Goal: Transaction & Acquisition: Obtain resource

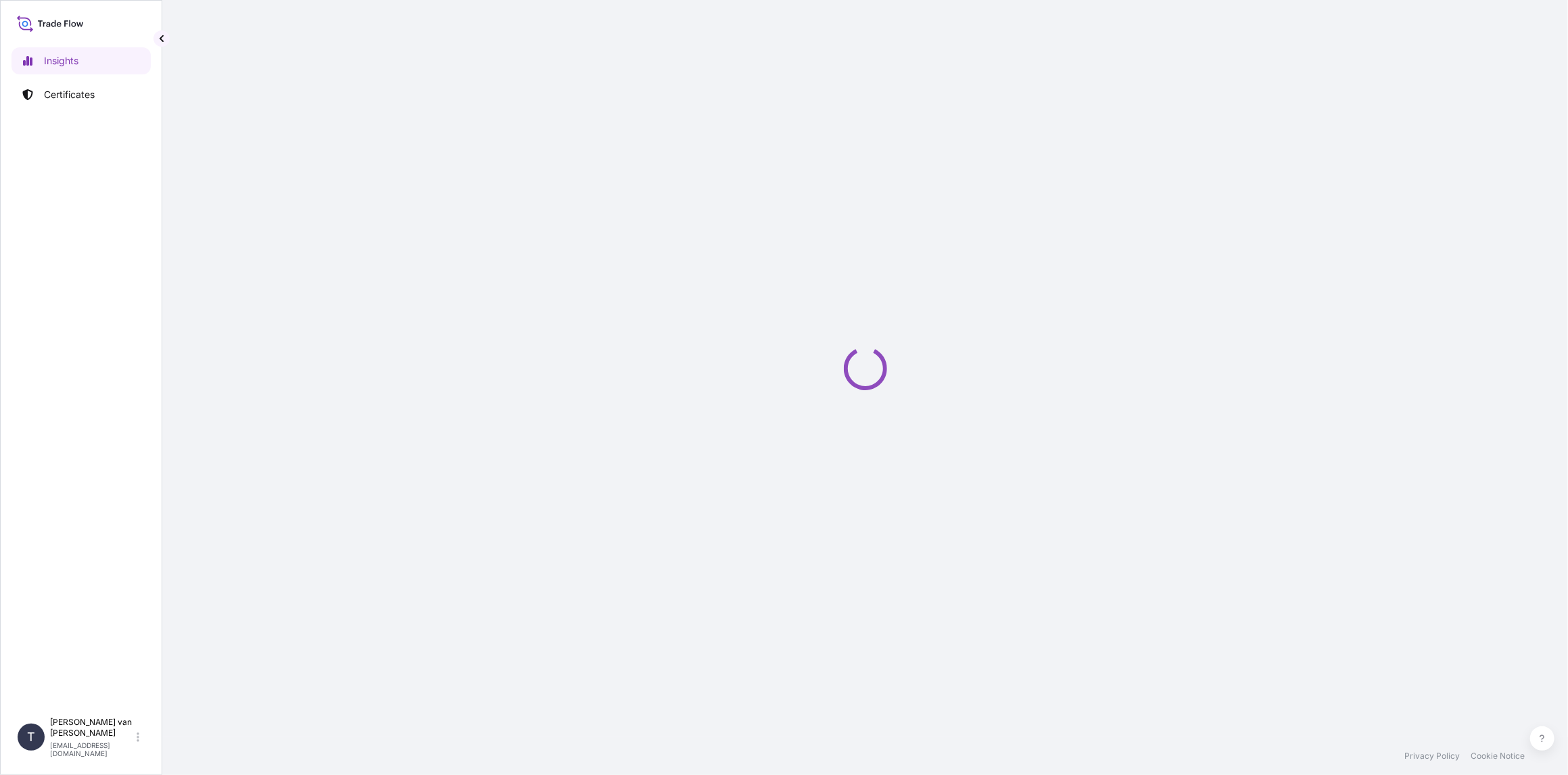
select select "2025"
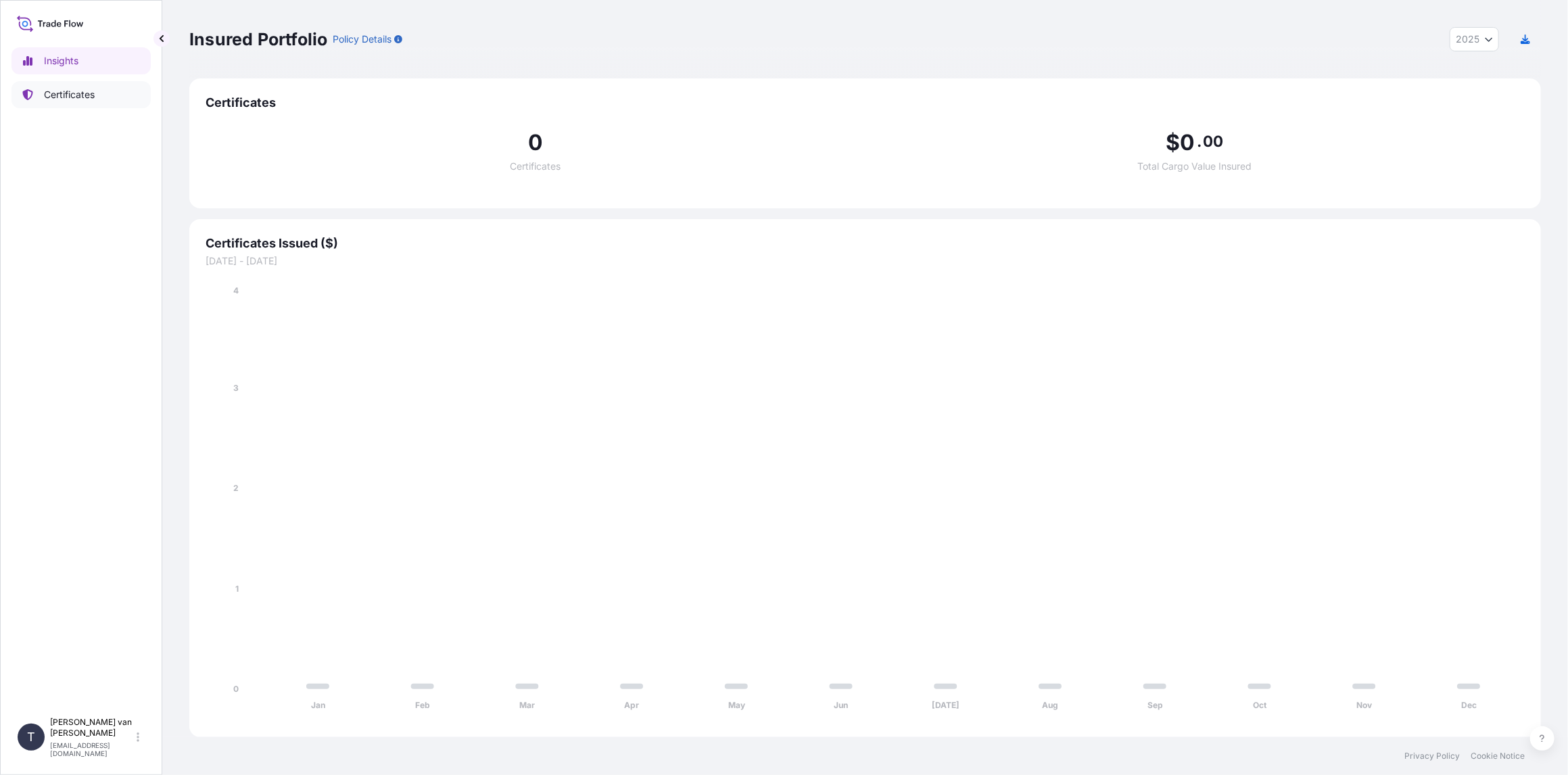
click at [74, 93] on p "Certificates" at bounding box center [69, 95] width 51 height 14
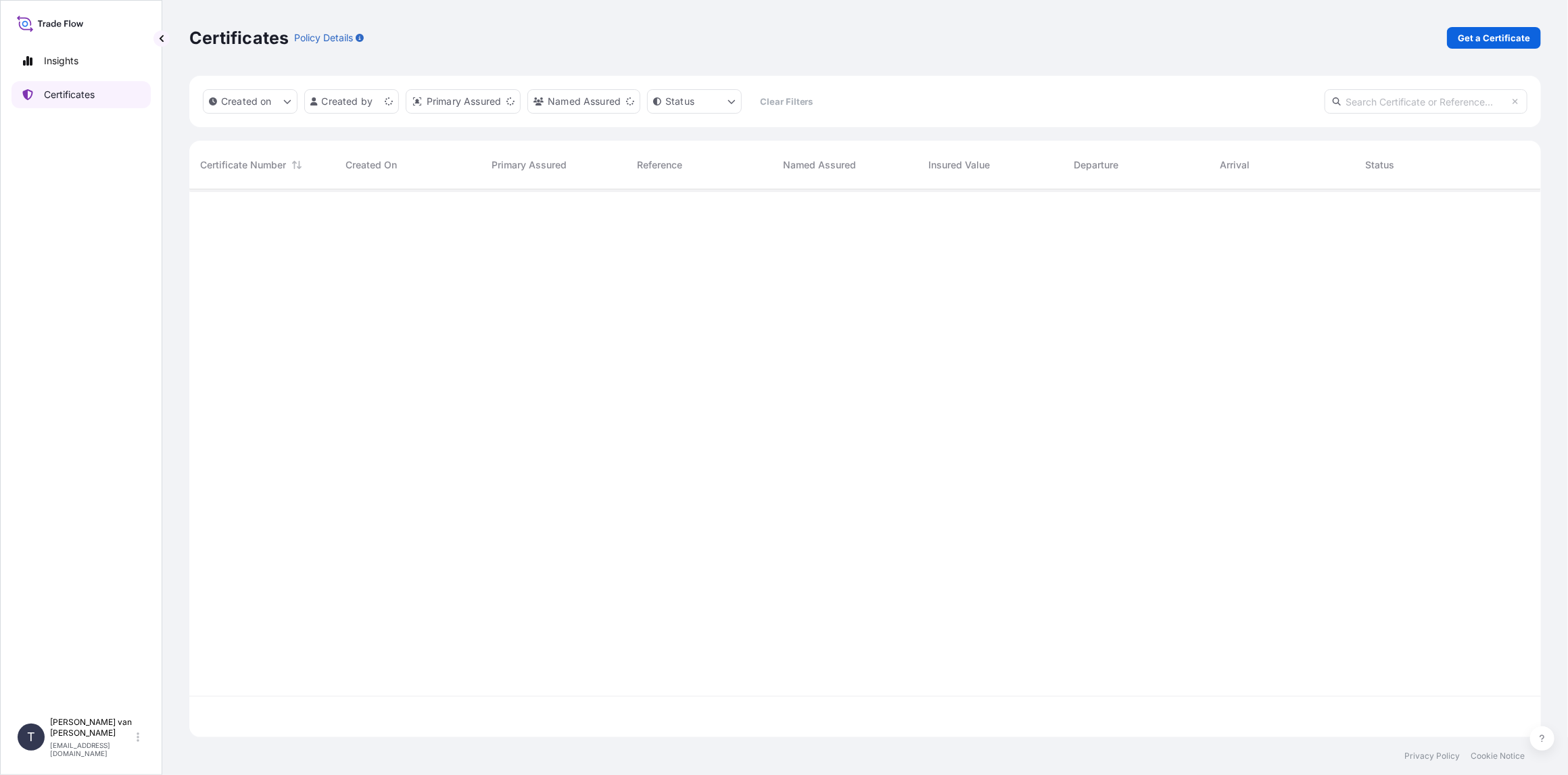
scroll to position [545, 1341]
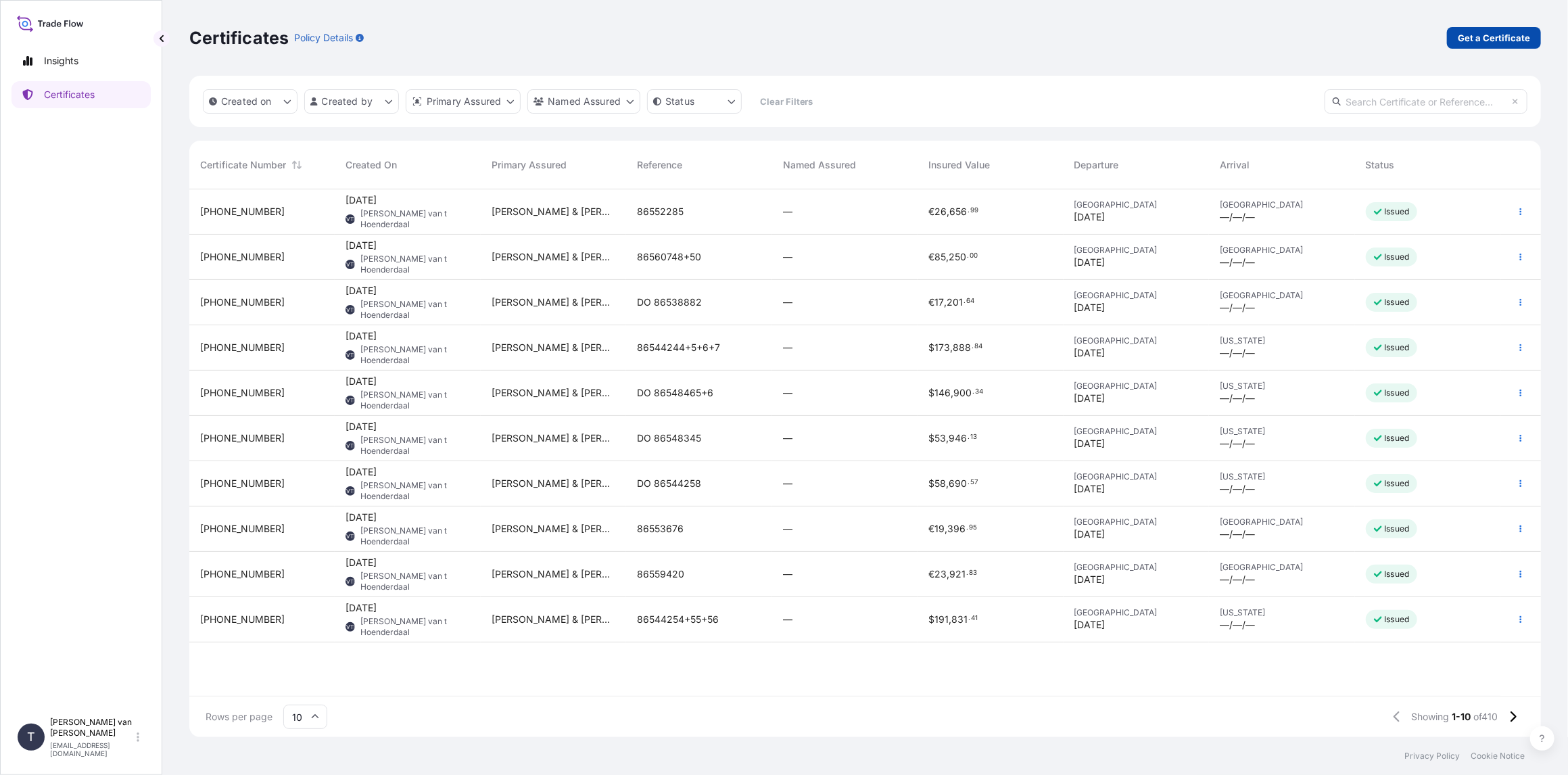
click at [1487, 47] on link "Get a Certificate" at bounding box center [1494, 37] width 94 height 22
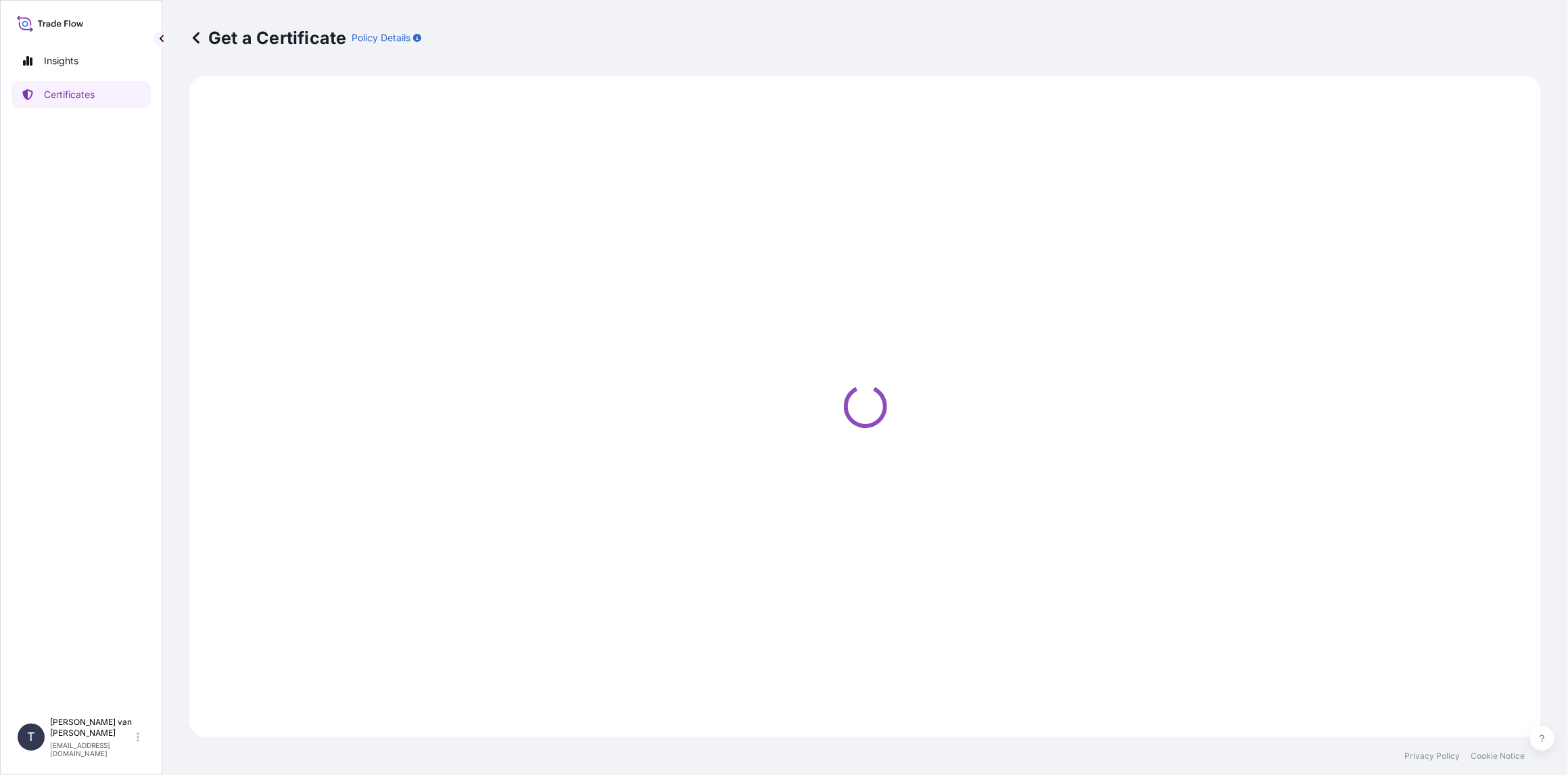
select select "Sea"
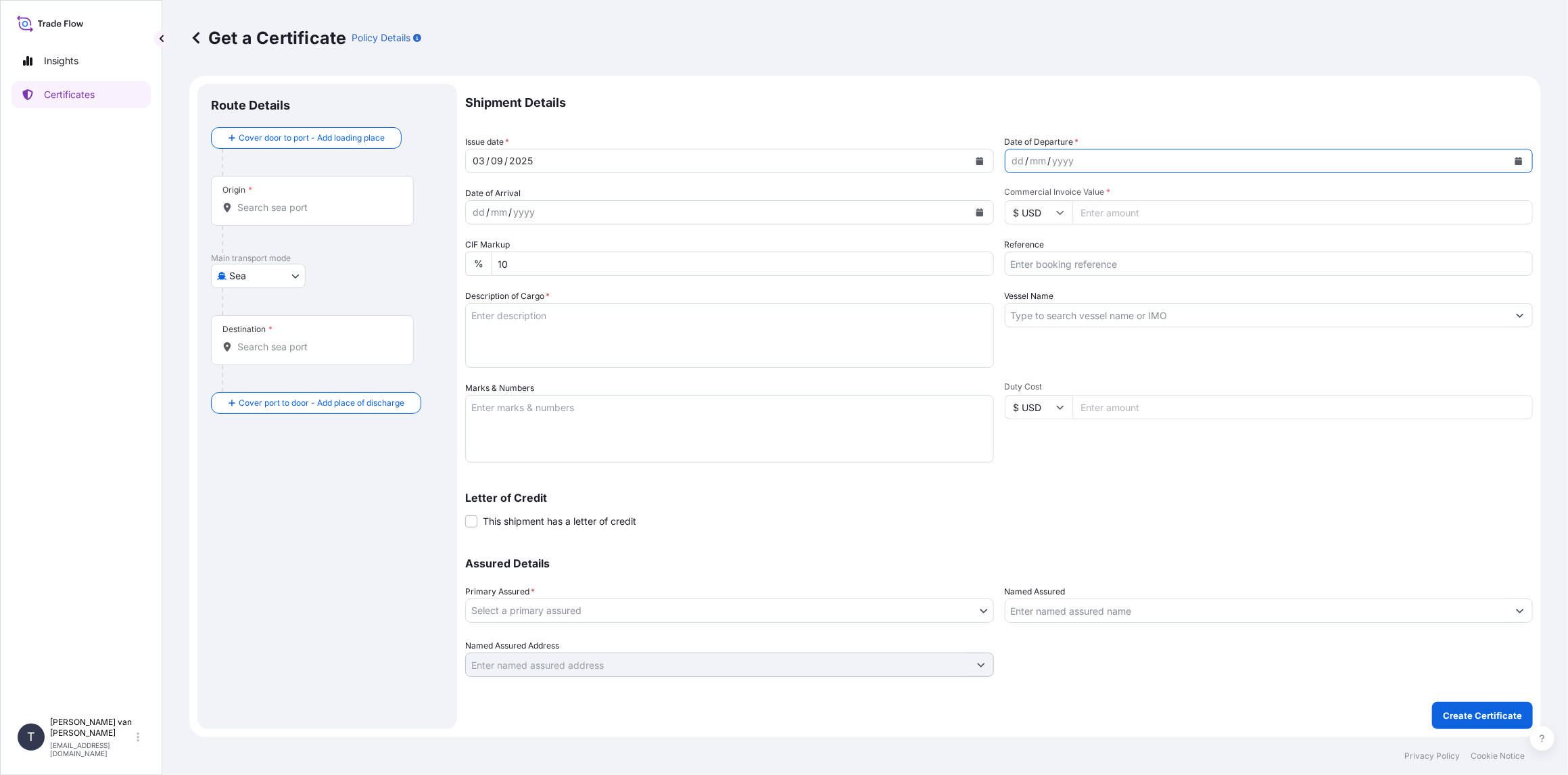
click at [1519, 160] on icon "Calendar" at bounding box center [1519, 161] width 7 height 8
click at [1032, 197] on icon "Previous" at bounding box center [1033, 200] width 4 height 6
click at [1080, 354] on div "27" at bounding box center [1080, 352] width 24 height 24
click at [1110, 215] on input "Commercial Invoice Value *" at bounding box center [1303, 213] width 462 height 24
type input "48434.94"
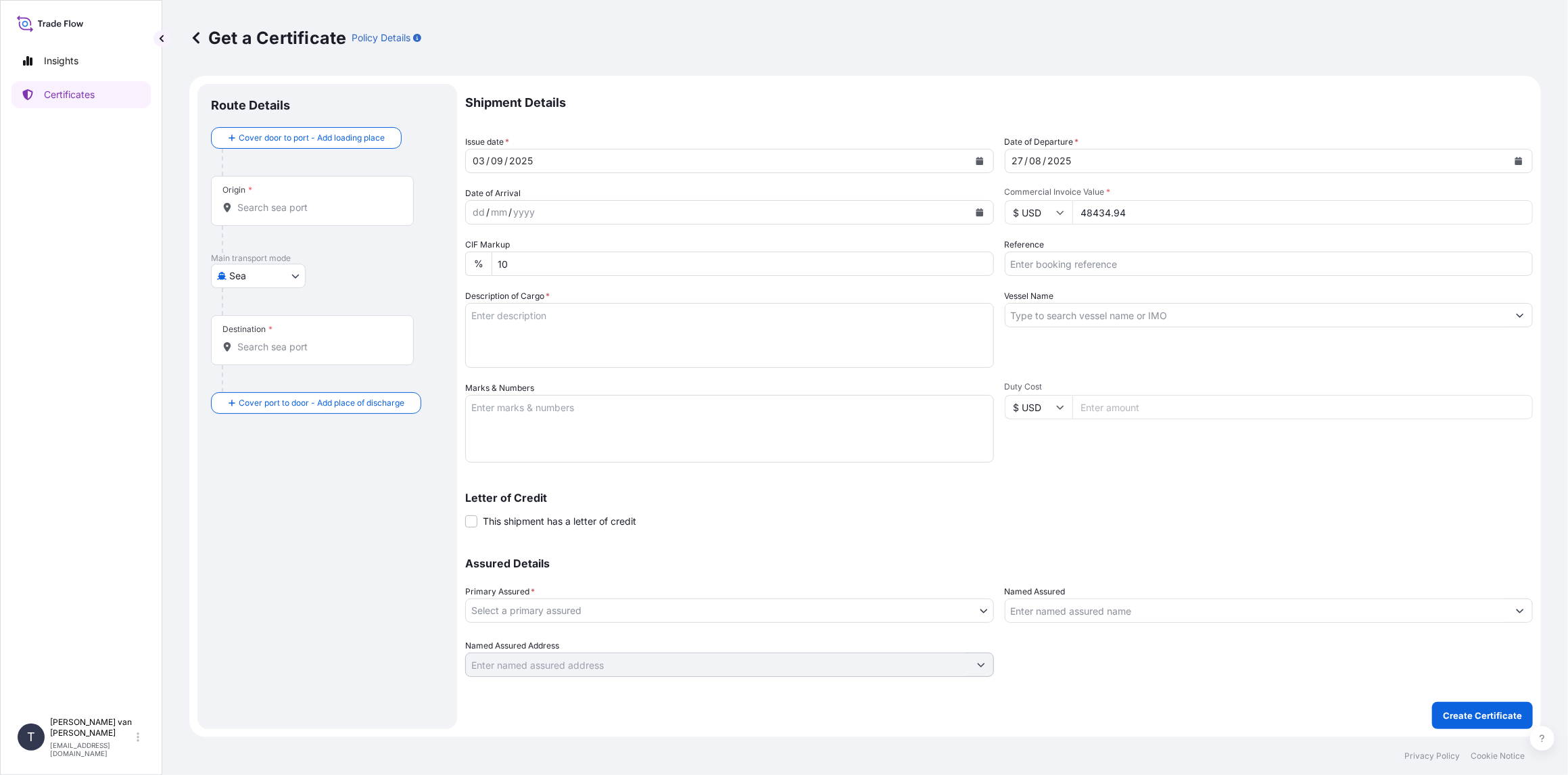
click at [1061, 208] on icon at bounding box center [1060, 213] width 8 height 8
click at [1039, 255] on div "€ EUR" at bounding box center [1039, 250] width 57 height 26
type input "€ EUR"
click at [1039, 255] on input "Reference" at bounding box center [1269, 263] width 529 height 24
type input "86538909+10"
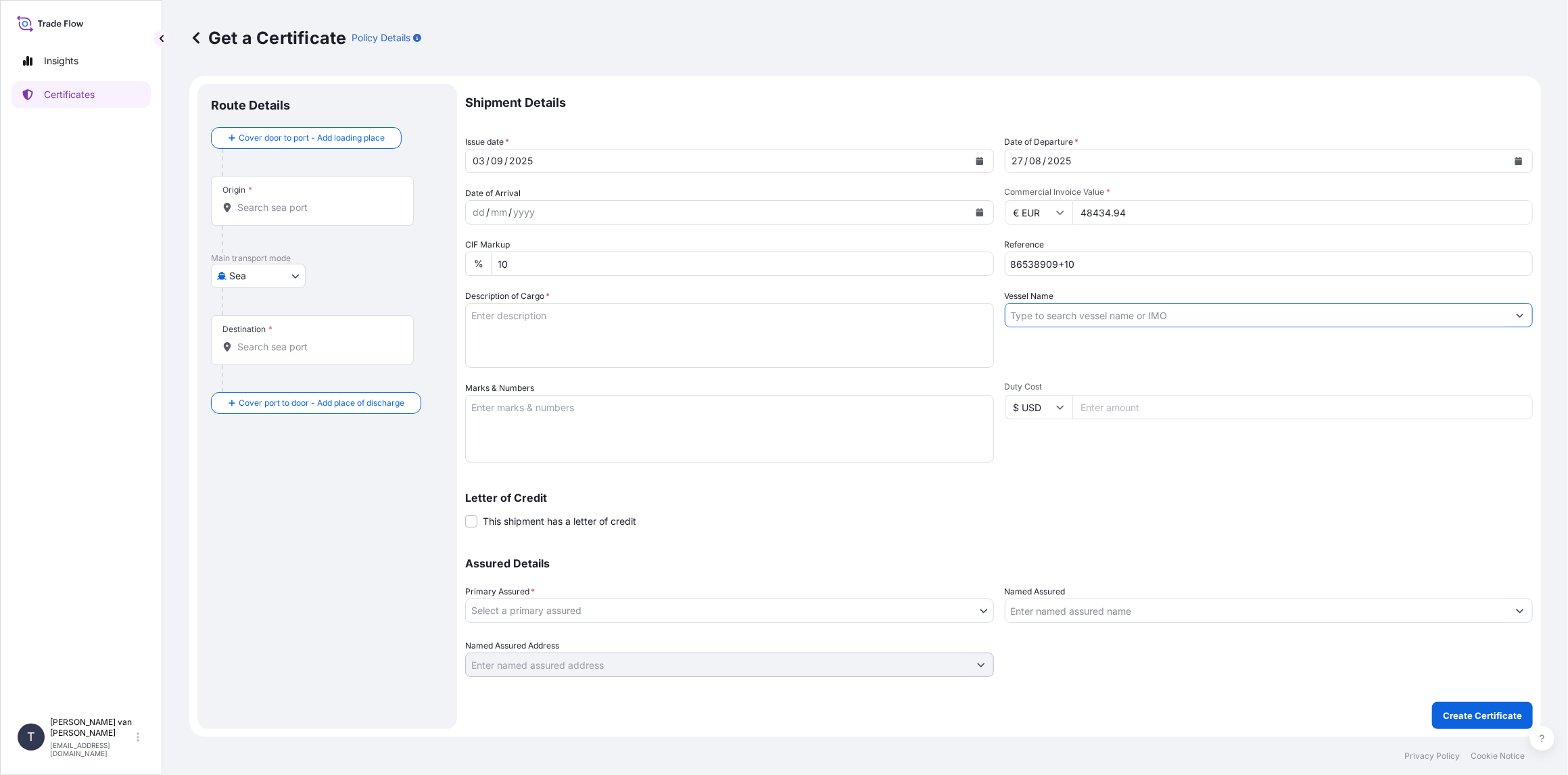
click at [1072, 308] on input "Vessel Name" at bounding box center [1257, 315] width 503 height 24
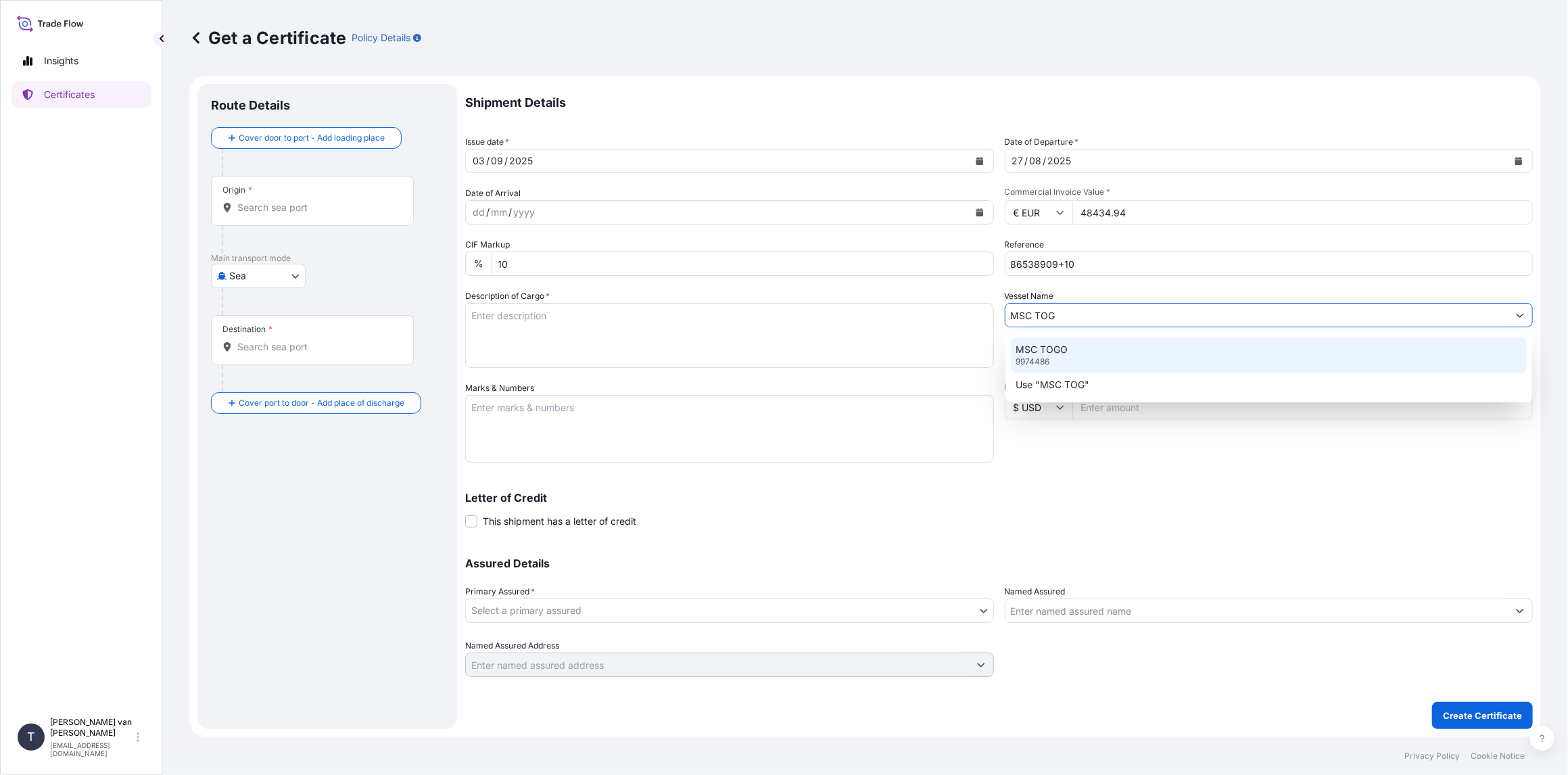
click at [1075, 358] on div "MSC TOGO 9974486" at bounding box center [1269, 355] width 516 height 36
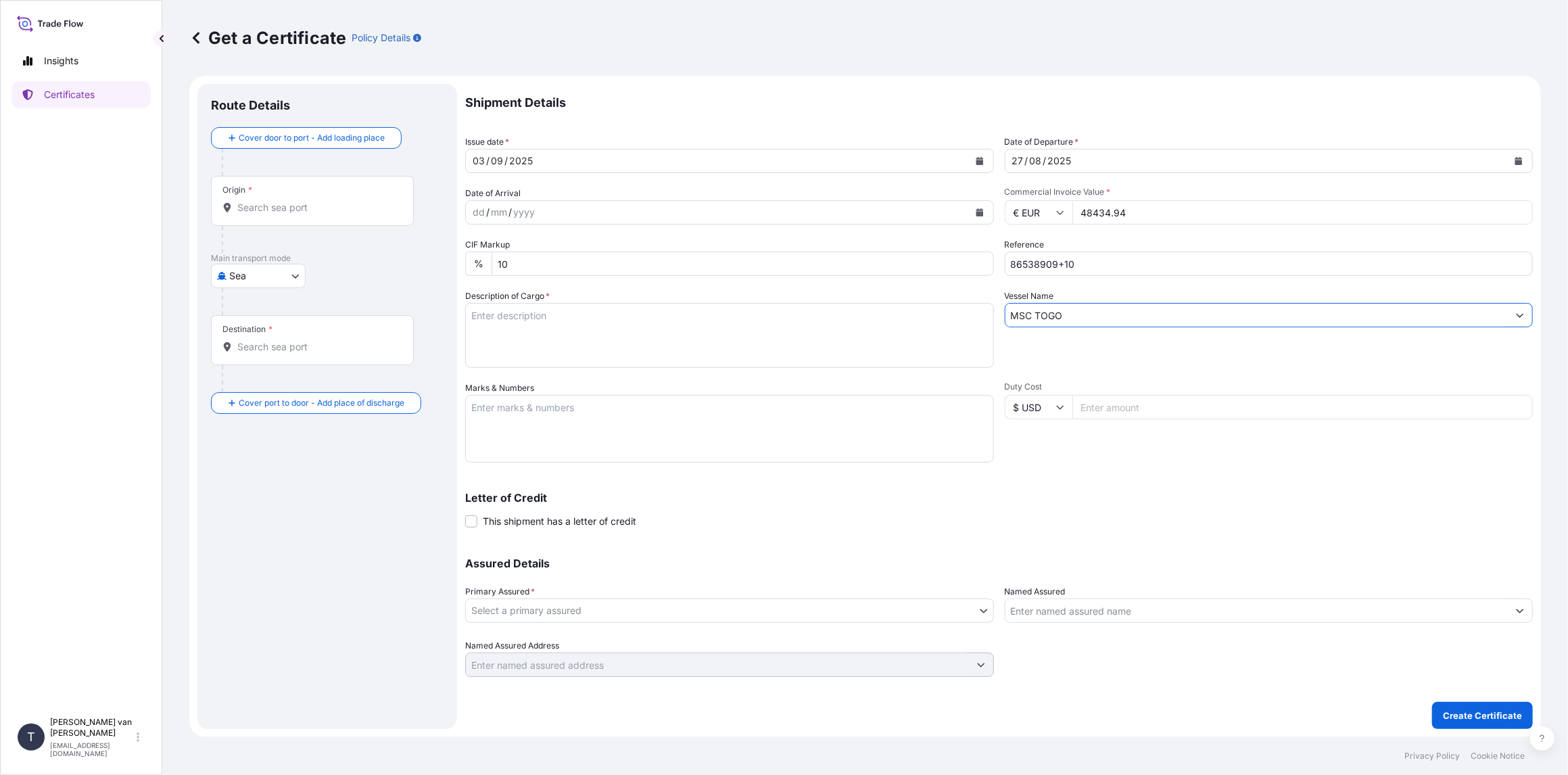
type input "MSC TOGO"
click at [534, 318] on textarea "Description of Cargo *" at bounding box center [730, 335] width 529 height 65
click at [537, 314] on textarea "2x 20ft container containing: 1.499 bags x 25 kg Merigel 341 = 37.475 kg" at bounding box center [730, 335] width 529 height 65
drag, startPoint x: 548, startPoint y: 314, endPoint x: 458, endPoint y: 319, distance: 90.1
click at [458, 319] on form "Route Details Cover door to port - Add loading place Place of loading Road / [G…" at bounding box center [865, 406] width 1351 height 661
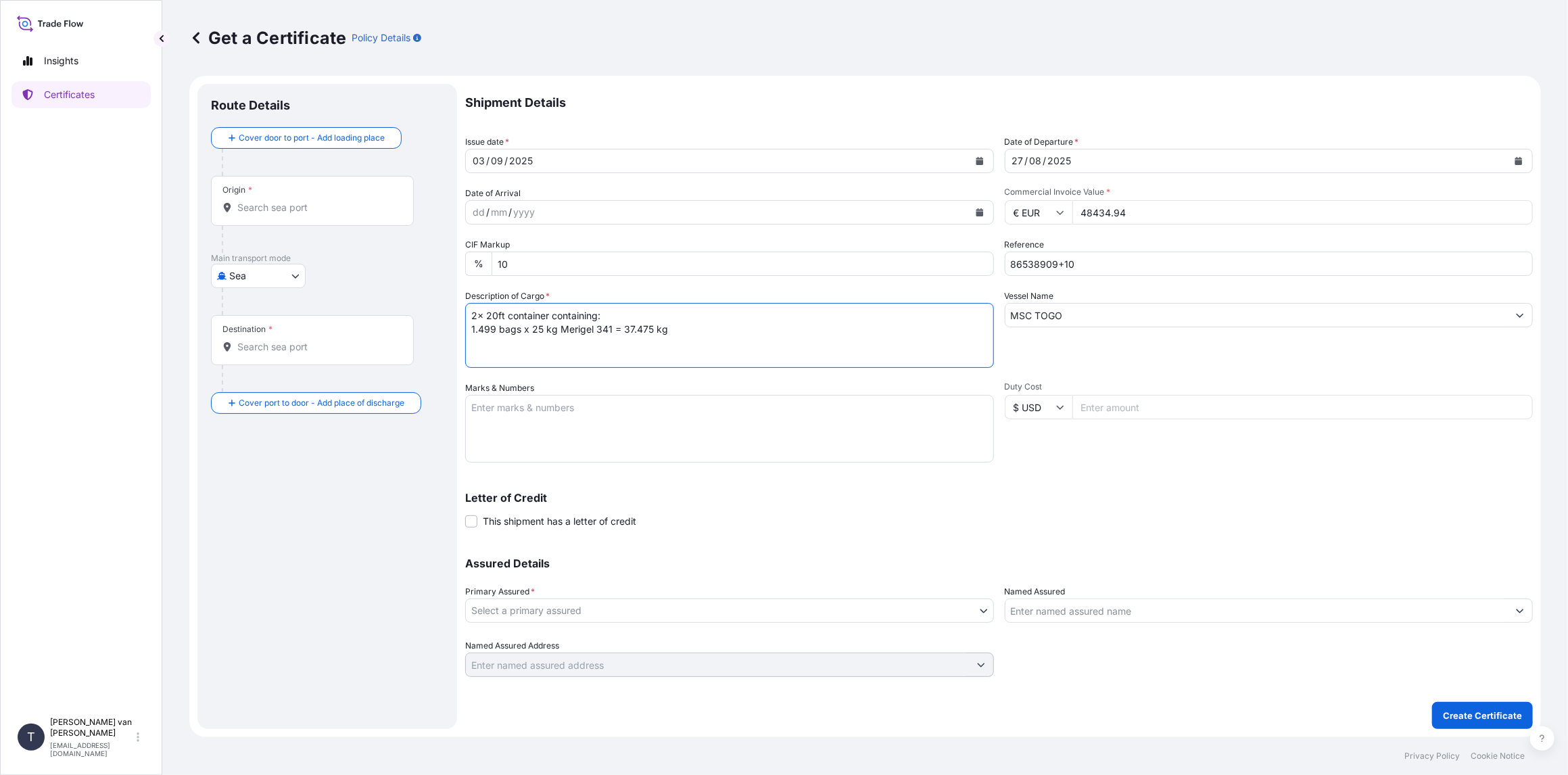
type textarea "2x 20ft container containing: 1.499 bags x 25 kg Merigel 341 = 37.475 kg"
click at [488, 416] on textarea "Marks & Numbers" at bounding box center [730, 429] width 529 height 68
paste textarea "2x 20ft container"
type textarea "2x 20ft container: CONTAINER: SEAL: MSNU2376682 00101732 MSNU1337296 00101739 D…"
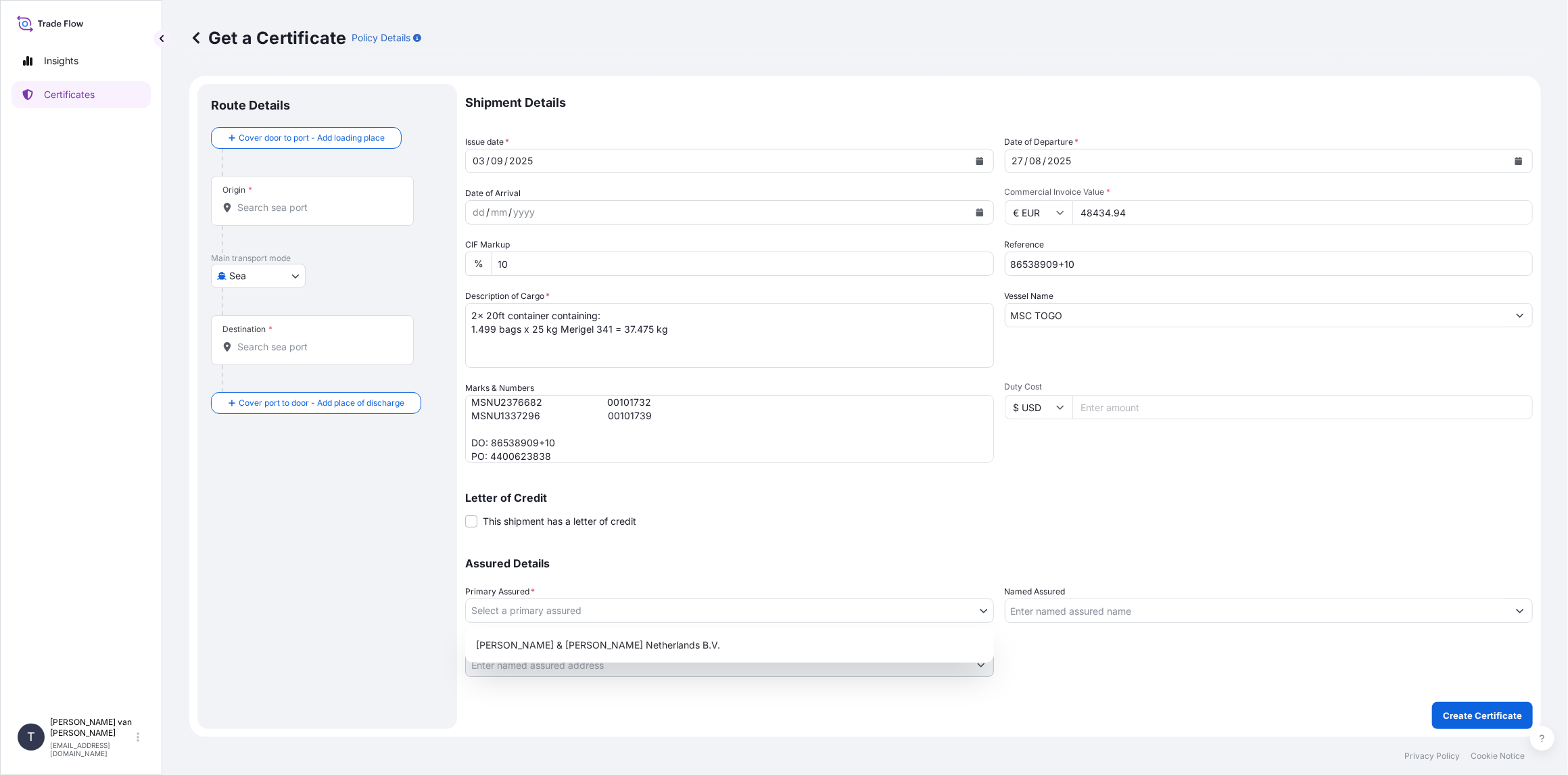
click at [507, 615] on body "Insights Certificates T [PERSON_NAME] van t Hoenderdaal [EMAIL_ADDRESS][DOMAIN_…" at bounding box center [784, 387] width 1568 height 775
click at [515, 647] on div "[PERSON_NAME] & [PERSON_NAME] Netherlands B.V." at bounding box center [729, 645] width 518 height 24
select select "31666"
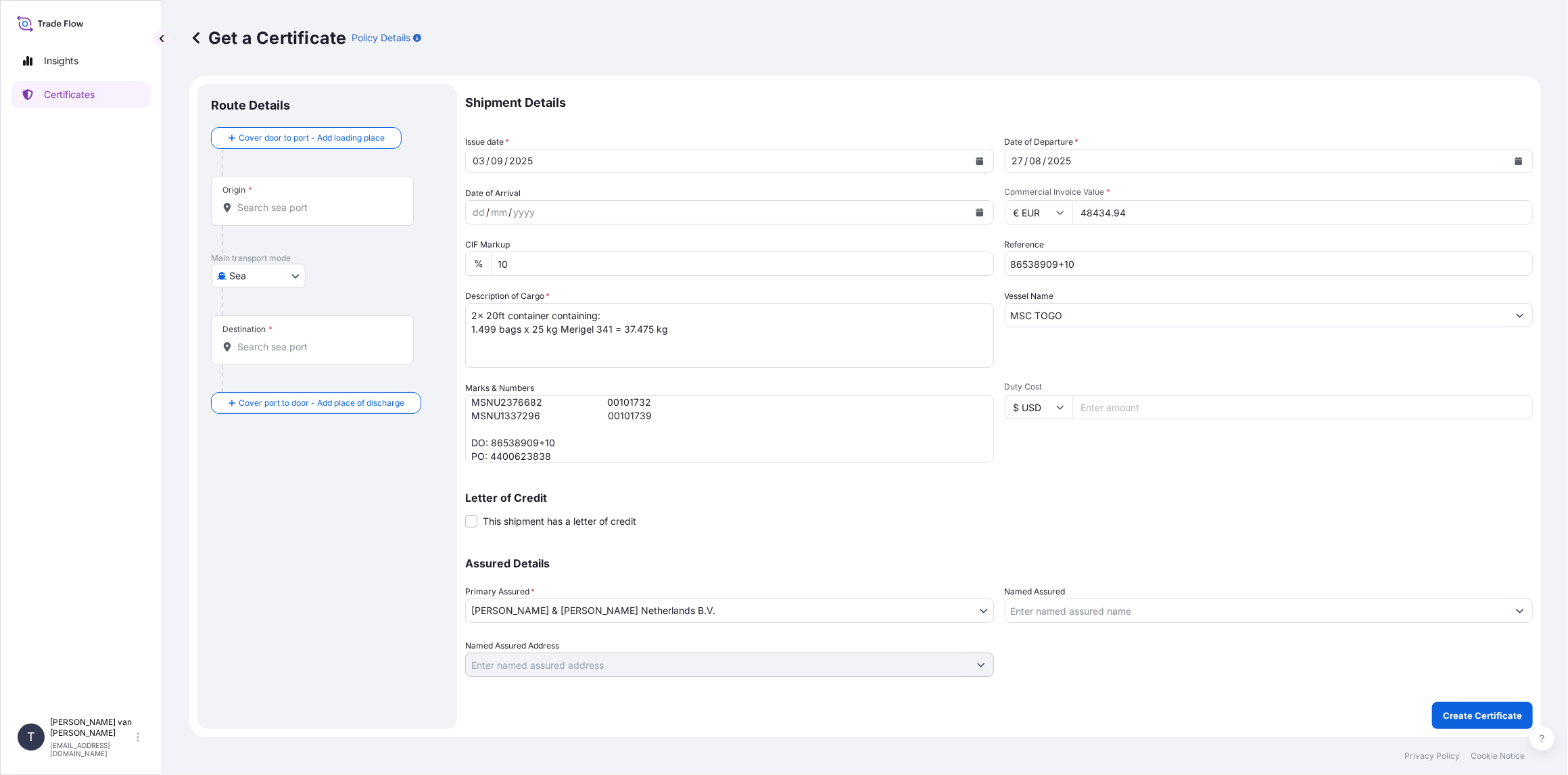
click at [264, 196] on div "Origin *" at bounding box center [312, 201] width 203 height 50
click at [264, 200] on input "Origin *" at bounding box center [317, 207] width 159 height 14
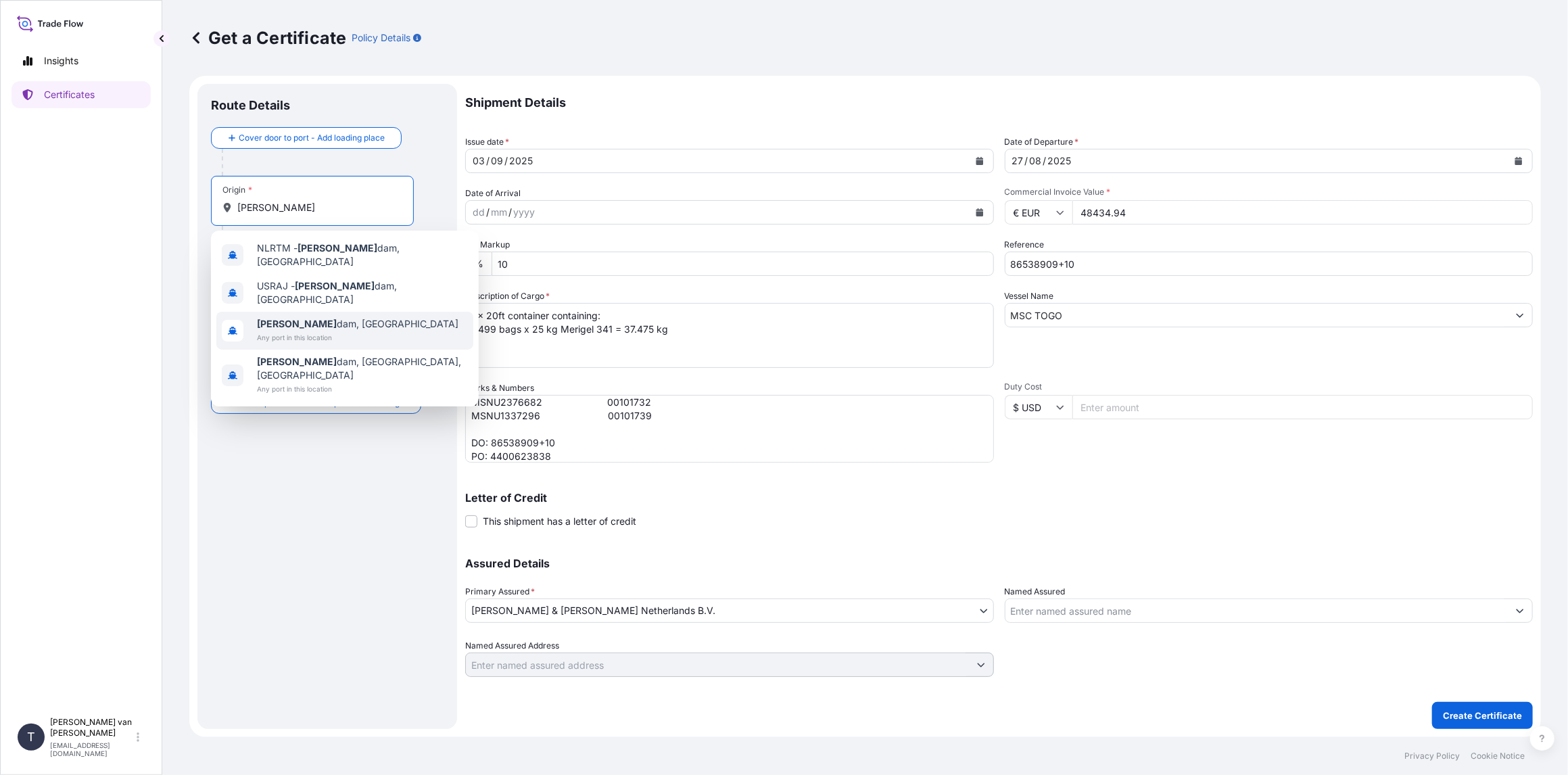
click at [293, 317] on span "[PERSON_NAME] dam, [GEOGRAPHIC_DATA]" at bounding box center [357, 323] width 201 height 14
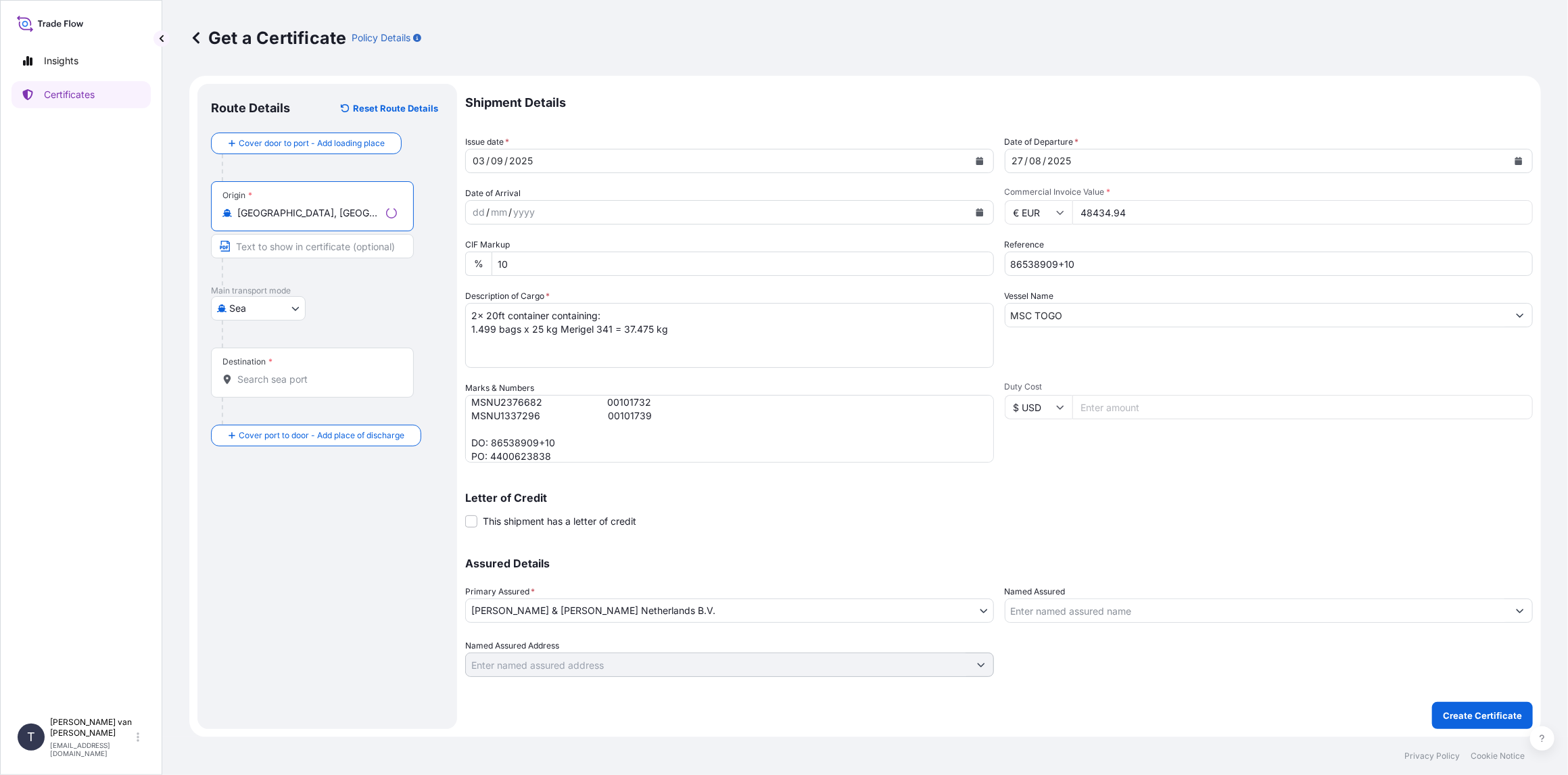
type input "[GEOGRAPHIC_DATA], [GEOGRAPHIC_DATA]"
click at [284, 388] on div "Destination *" at bounding box center [312, 373] width 203 height 50
click at [284, 386] on input "Destination *" at bounding box center [317, 379] width 159 height 14
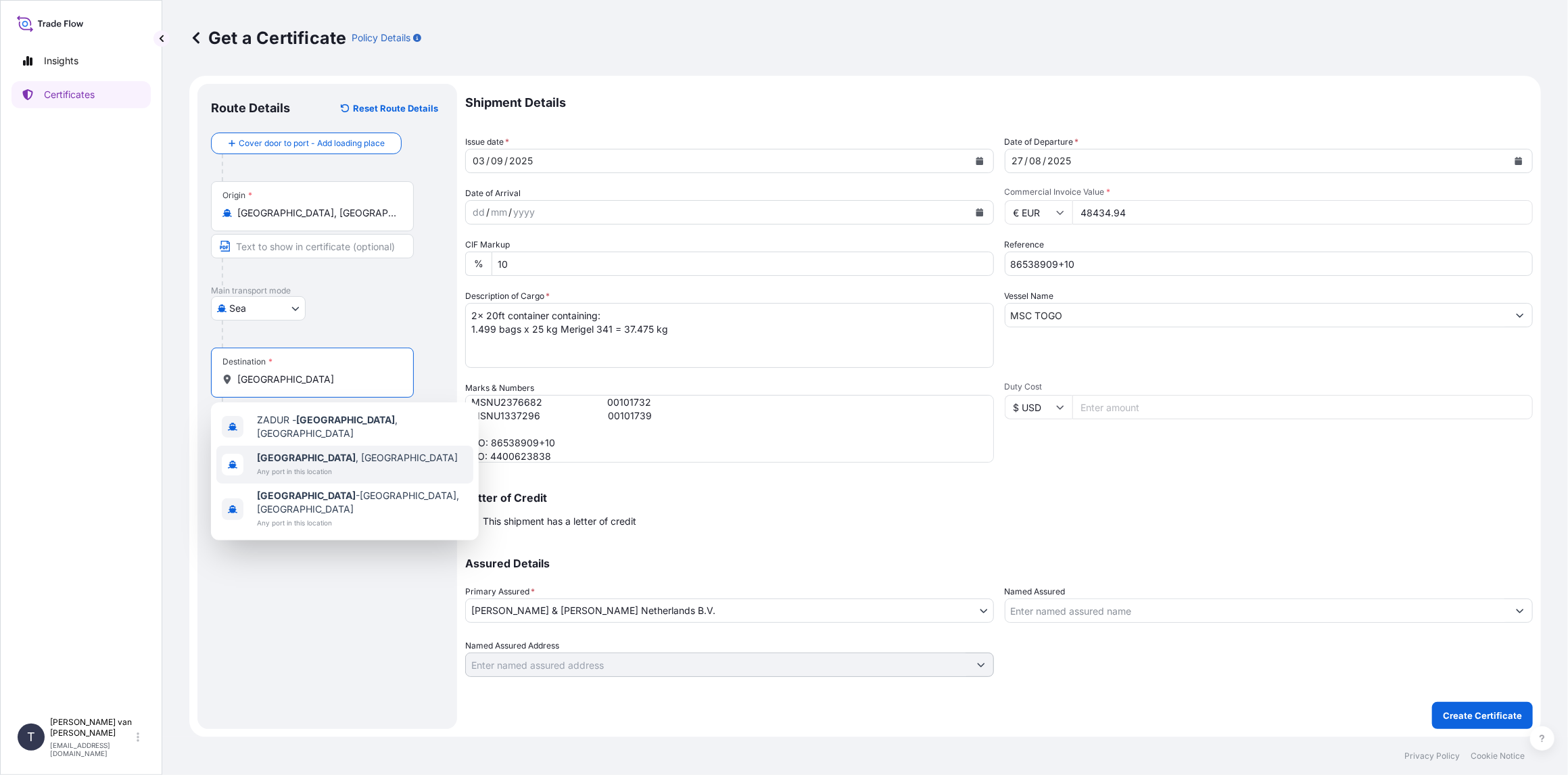
click at [309, 465] on span "Any port in this location" at bounding box center [357, 471] width 200 height 14
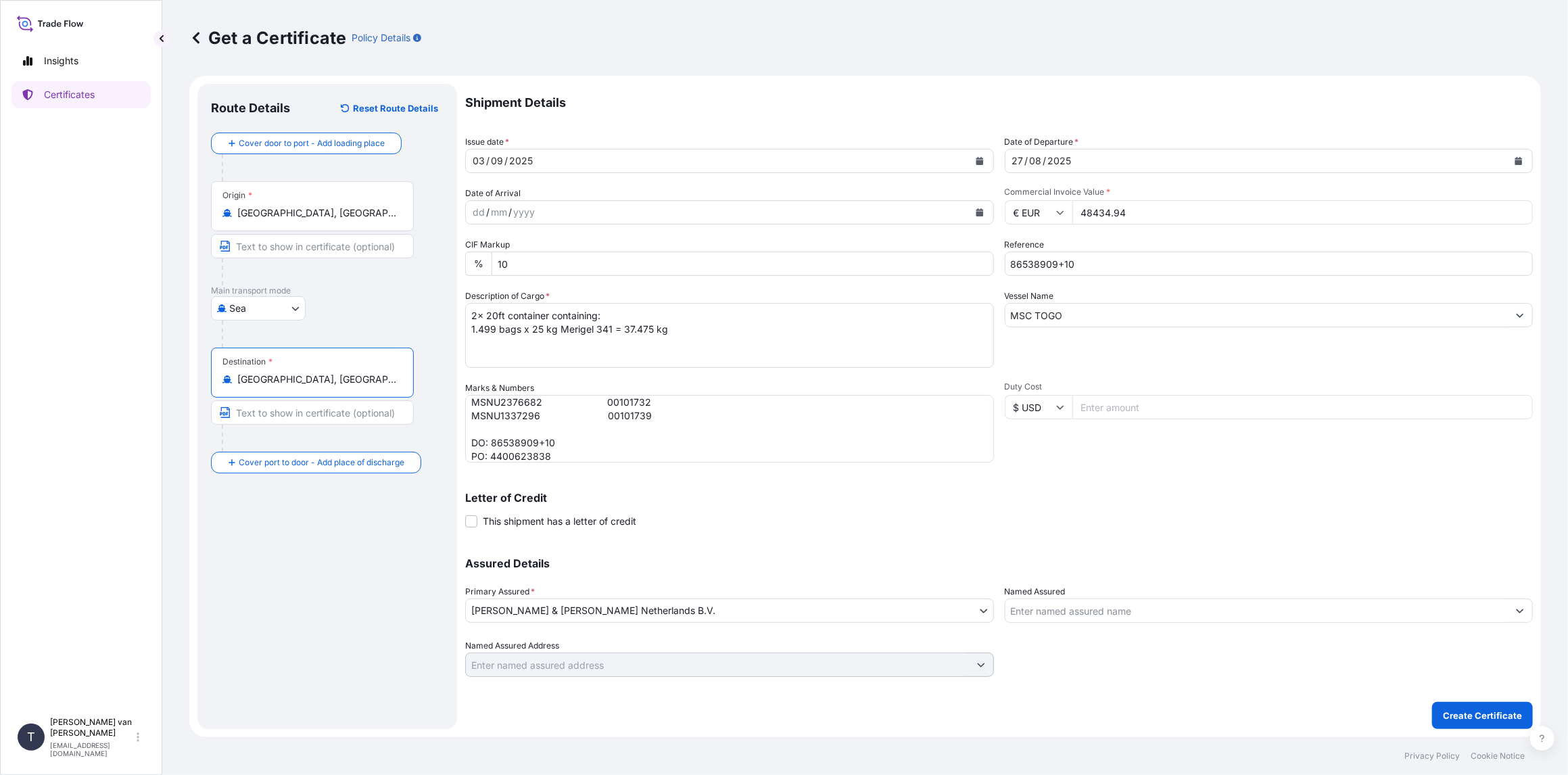
type input "[GEOGRAPHIC_DATA], [GEOGRAPHIC_DATA]"
click at [1081, 312] on input "MSC TOGO" at bounding box center [1257, 315] width 503 height 24
click at [1474, 715] on p "Create Certificate" at bounding box center [1482, 715] width 79 height 14
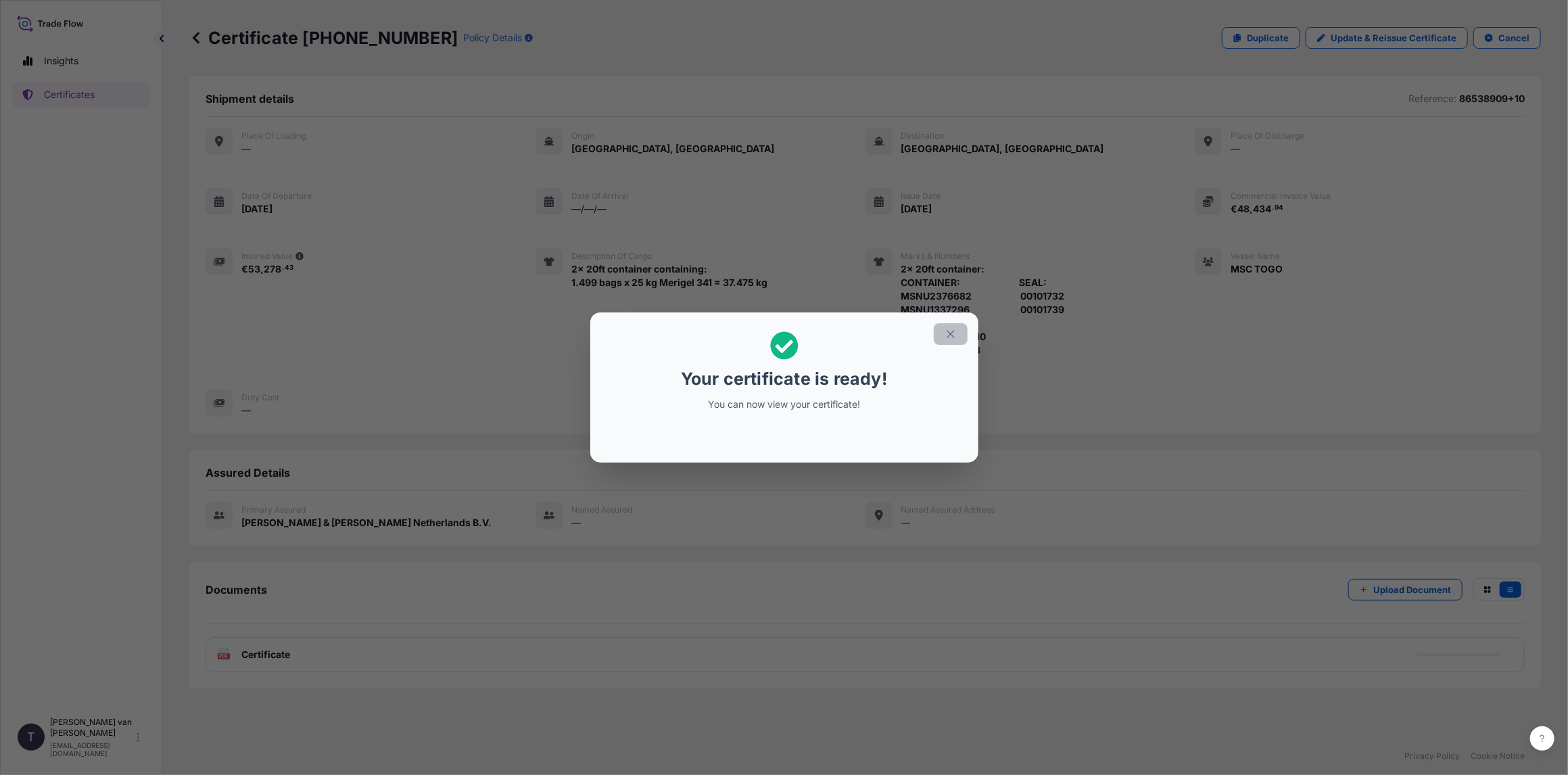
click at [952, 337] on icon "button" at bounding box center [950, 334] width 12 height 12
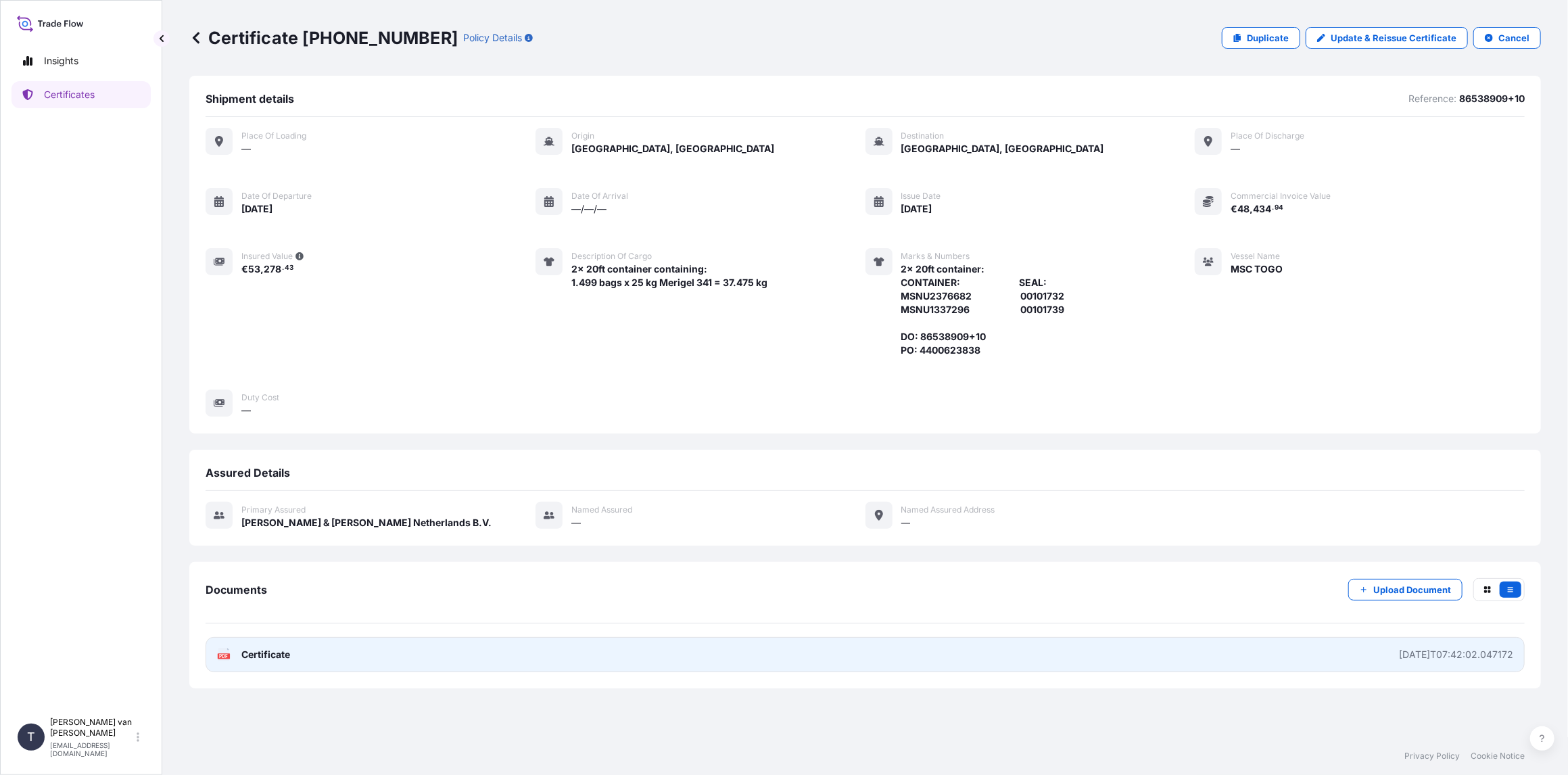
click at [269, 652] on span "Certificate" at bounding box center [266, 654] width 48 height 14
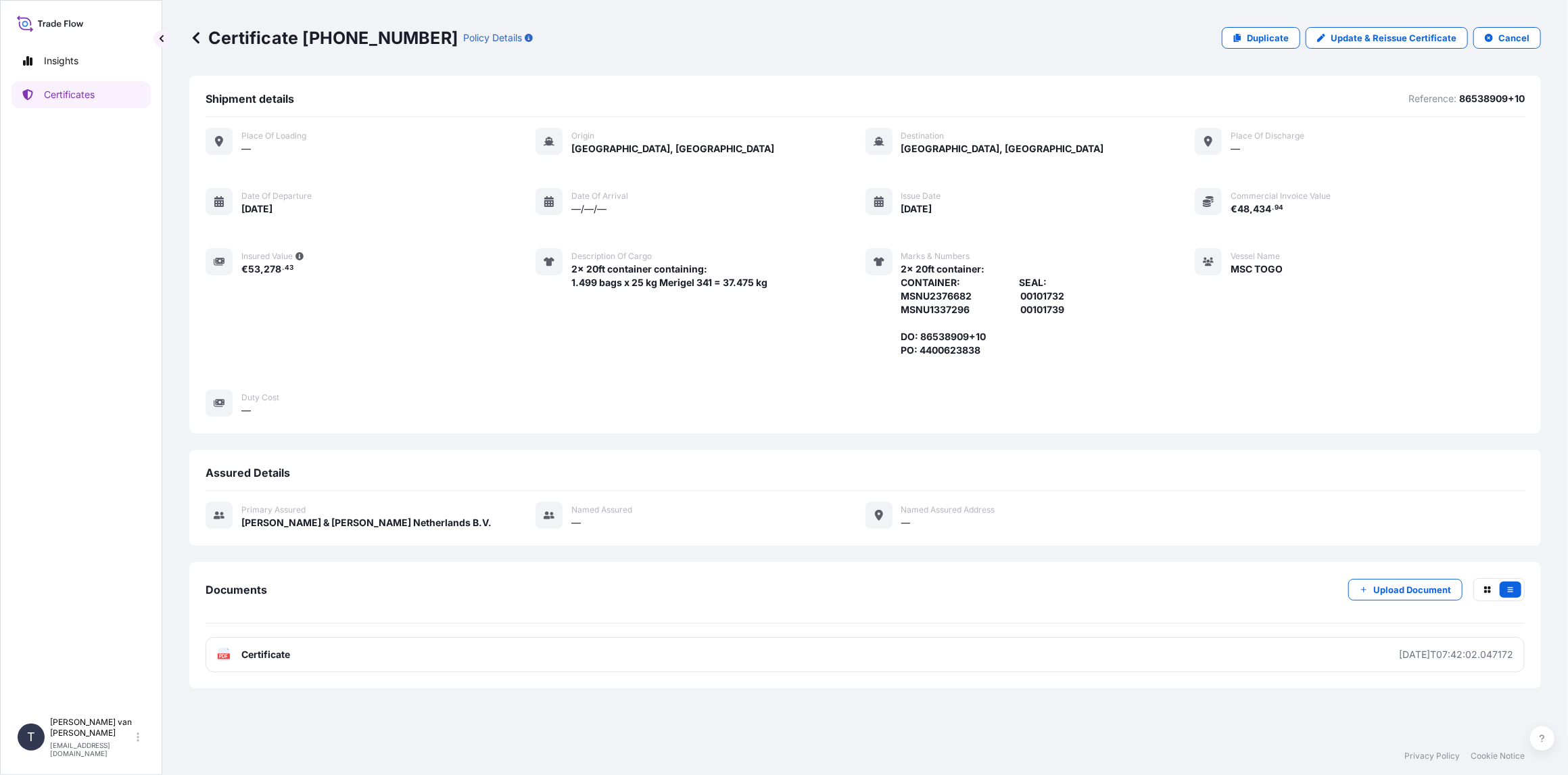
click at [377, 31] on p "Certificate [PHONE_NUMBER]" at bounding box center [323, 37] width 268 height 22
click at [411, 32] on div "Certificate [PHONE_NUMBER] Policy Details" at bounding box center [360, 37] width 344 height 22
drag, startPoint x: 410, startPoint y: 36, endPoint x: 389, endPoint y: 37, distance: 21.0
click at [389, 37] on div "Certificate [PHONE_NUMBER] Policy Details" at bounding box center [360, 37] width 344 height 22
click at [413, 35] on div "Certificate [PHONE_NUMBER] Policy Details" at bounding box center [360, 37] width 344 height 22
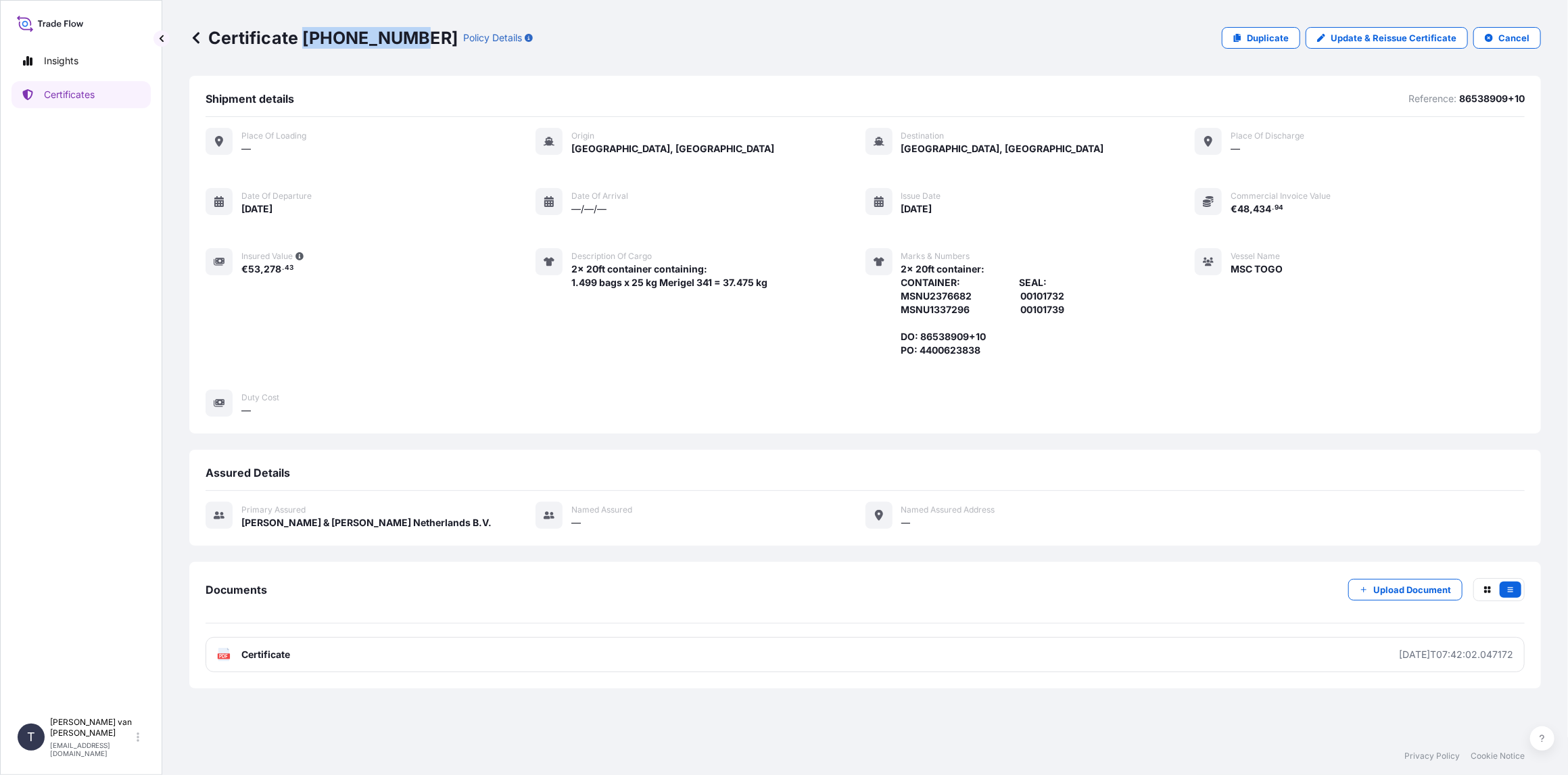
drag, startPoint x: 408, startPoint y: 40, endPoint x: 305, endPoint y: 37, distance: 103.0
click at [305, 37] on p "Certificate [PHONE_NUMBER]" at bounding box center [323, 37] width 268 height 22
copy p "[PHONE_NUMBER]"
